Goal: Use online tool/utility: Utilize a website feature to perform a specific function

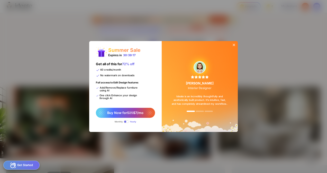
click at [235, 45] on icon at bounding box center [234, 45] width 4 height 4
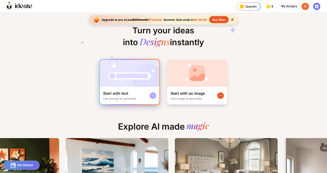
click at [150, 96] on div at bounding box center [153, 96] width 7 height 7
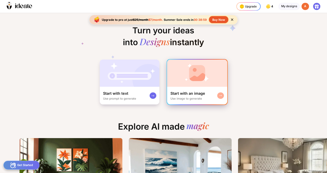
click at [217, 91] on div "Start with an image Use image to generate" at bounding box center [197, 95] width 60 height 17
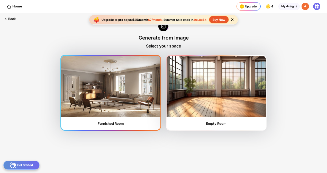
click at [131, 84] on img at bounding box center [110, 87] width 99 height 62
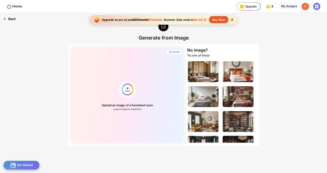
click at [6, 18] on icon at bounding box center [4, 18] width 5 height 5
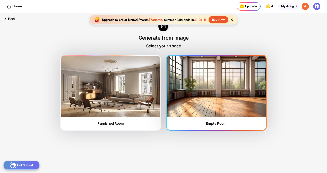
click at [238, 88] on img at bounding box center [216, 87] width 99 height 62
